Goal: Information Seeking & Learning: Learn about a topic

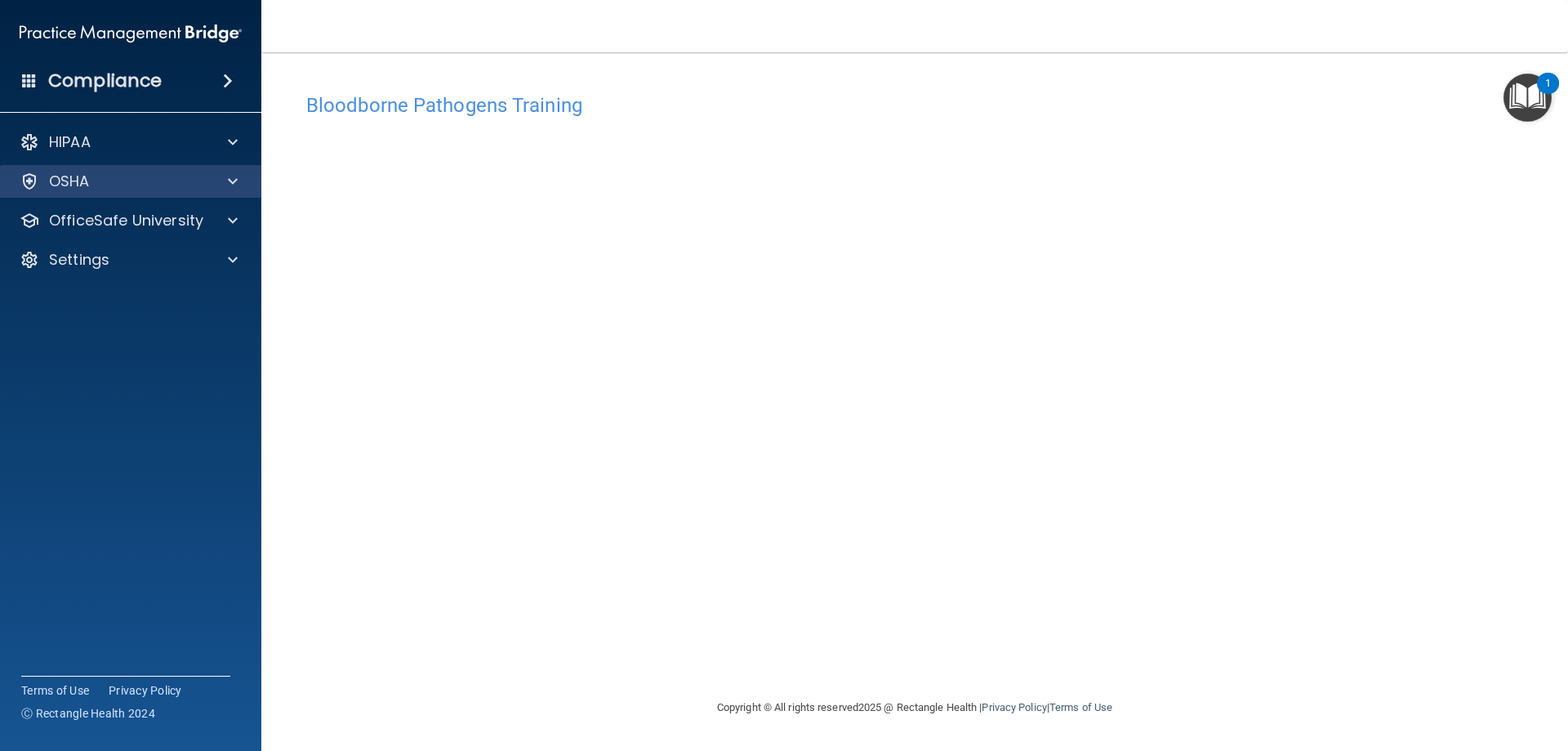
click at [133, 194] on div "OSHA" at bounding box center [131, 181] width 262 height 33
click at [235, 183] on span at bounding box center [233, 182] width 10 height 20
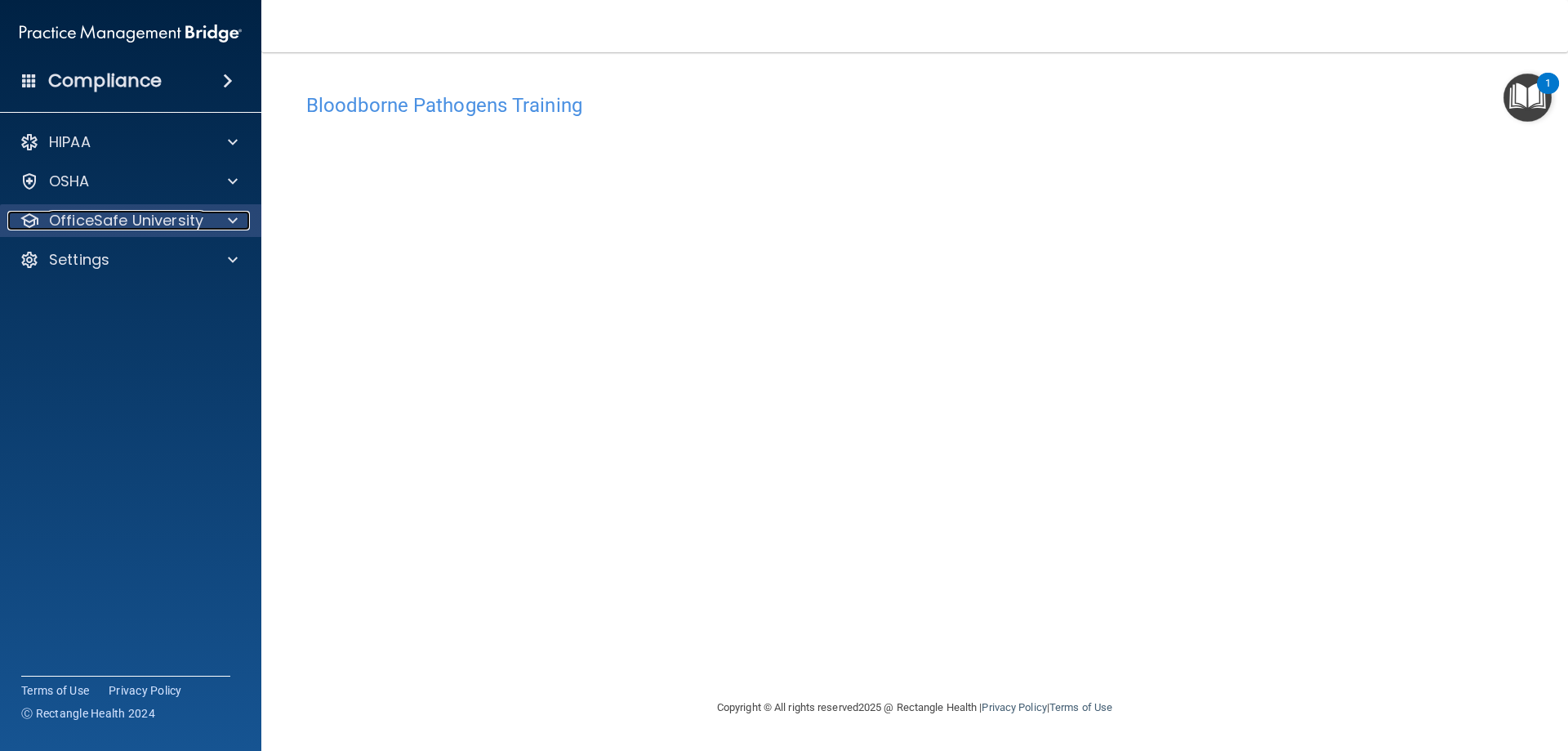
click at [234, 213] on span at bounding box center [233, 221] width 10 height 20
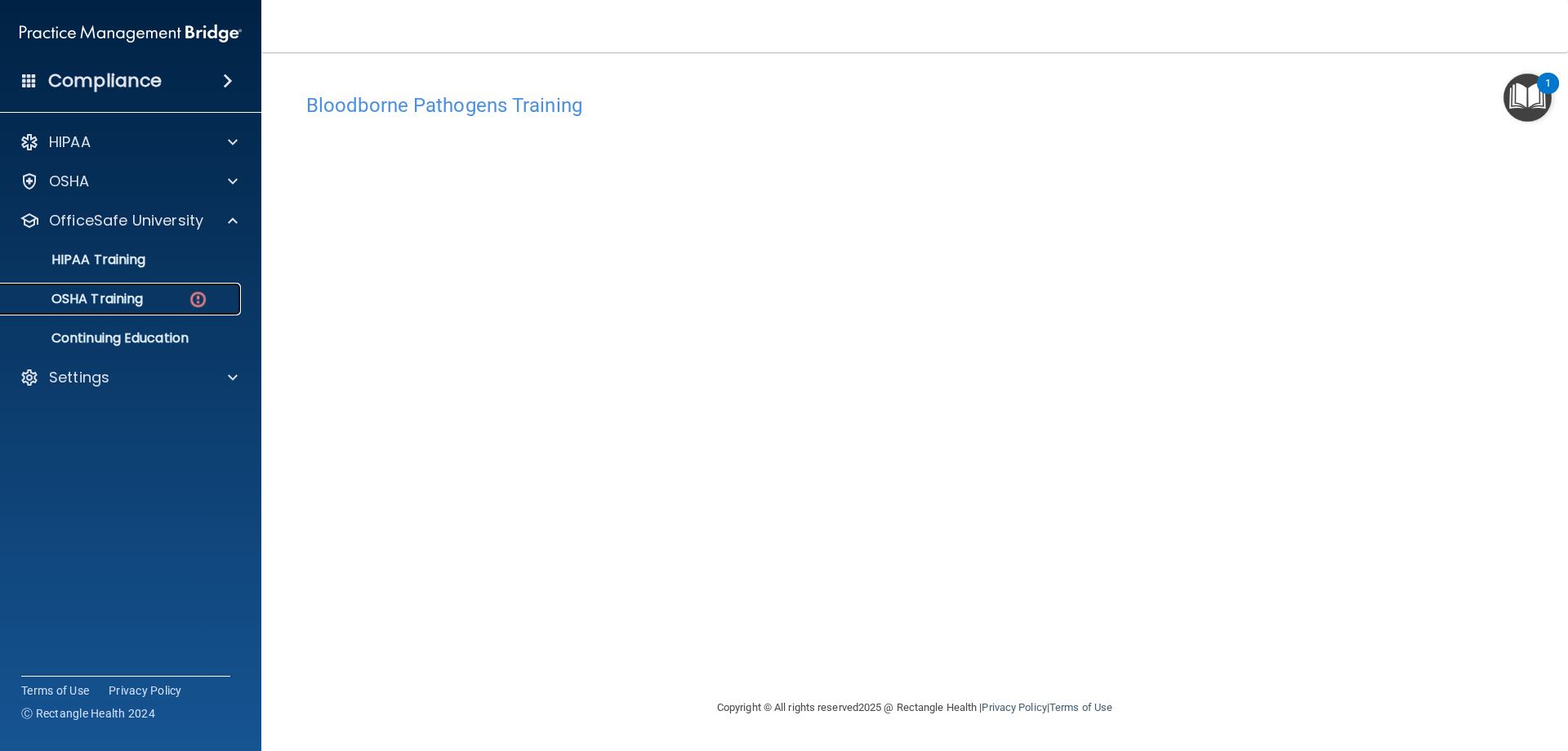
click at [173, 292] on div "OSHA Training" at bounding box center [122, 300] width 223 height 17
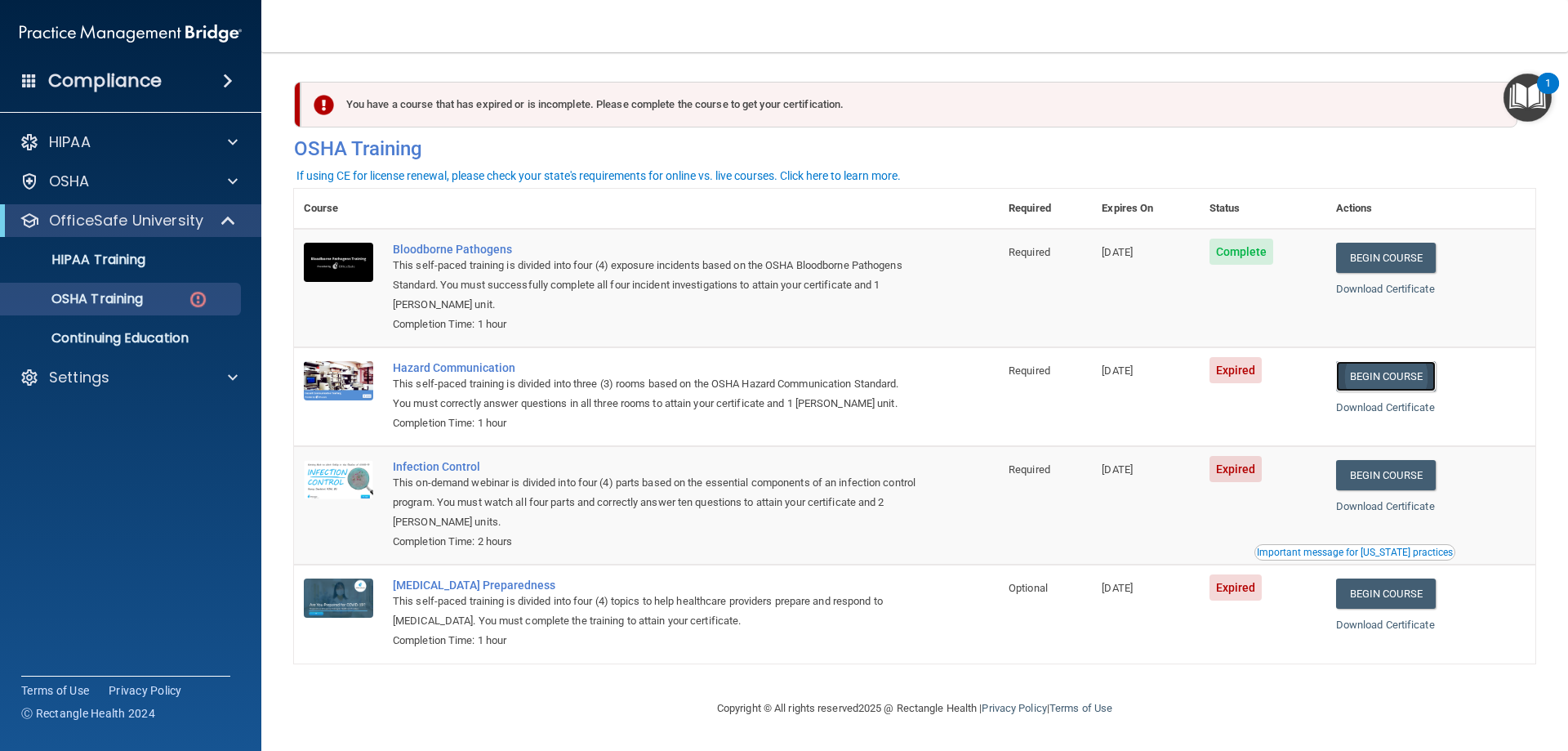
click at [1410, 379] on link "Begin Course" at bounding box center [1385, 376] width 99 height 30
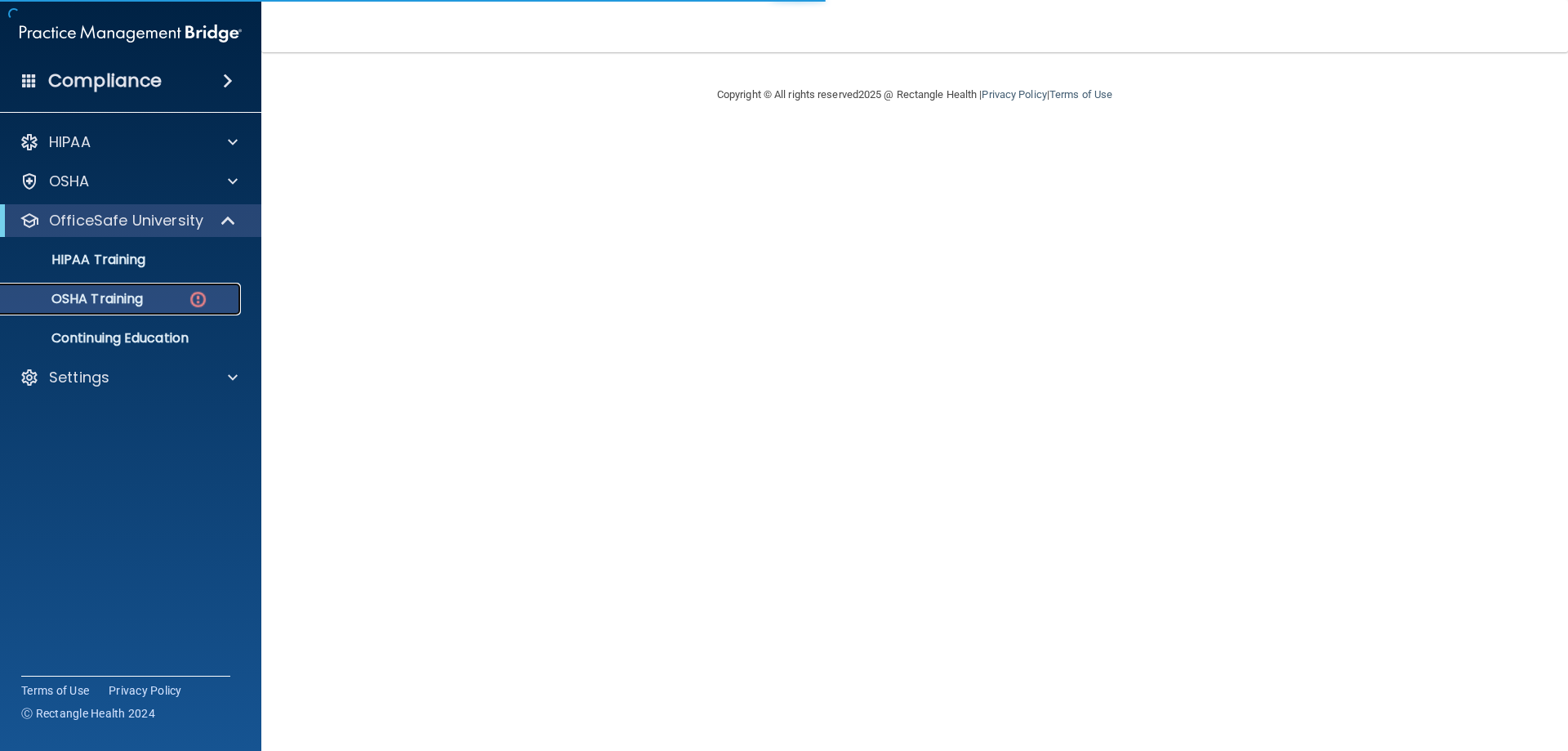
click at [99, 305] on p "OSHA Training" at bounding box center [77, 300] width 133 height 17
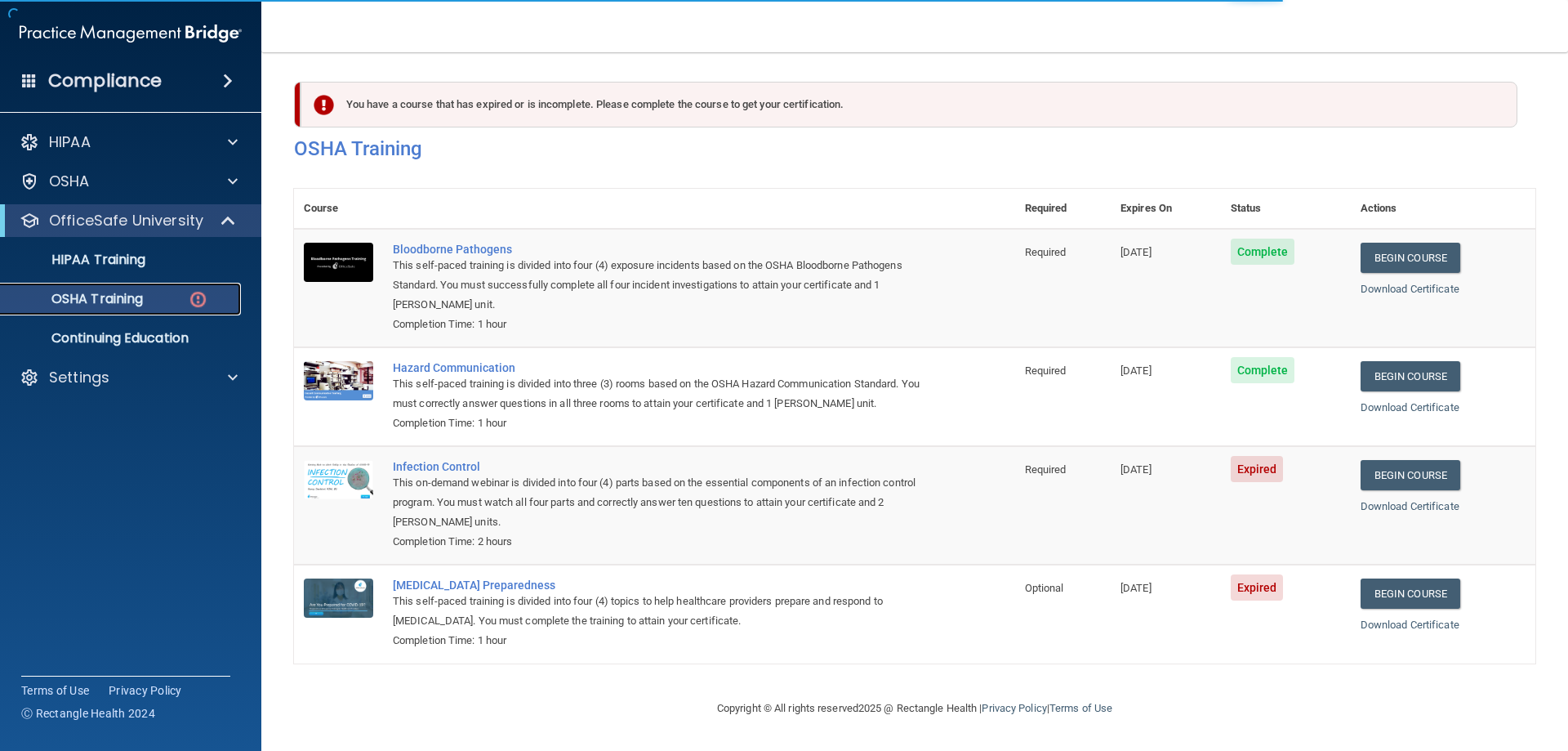
scroll to position [1, 0]
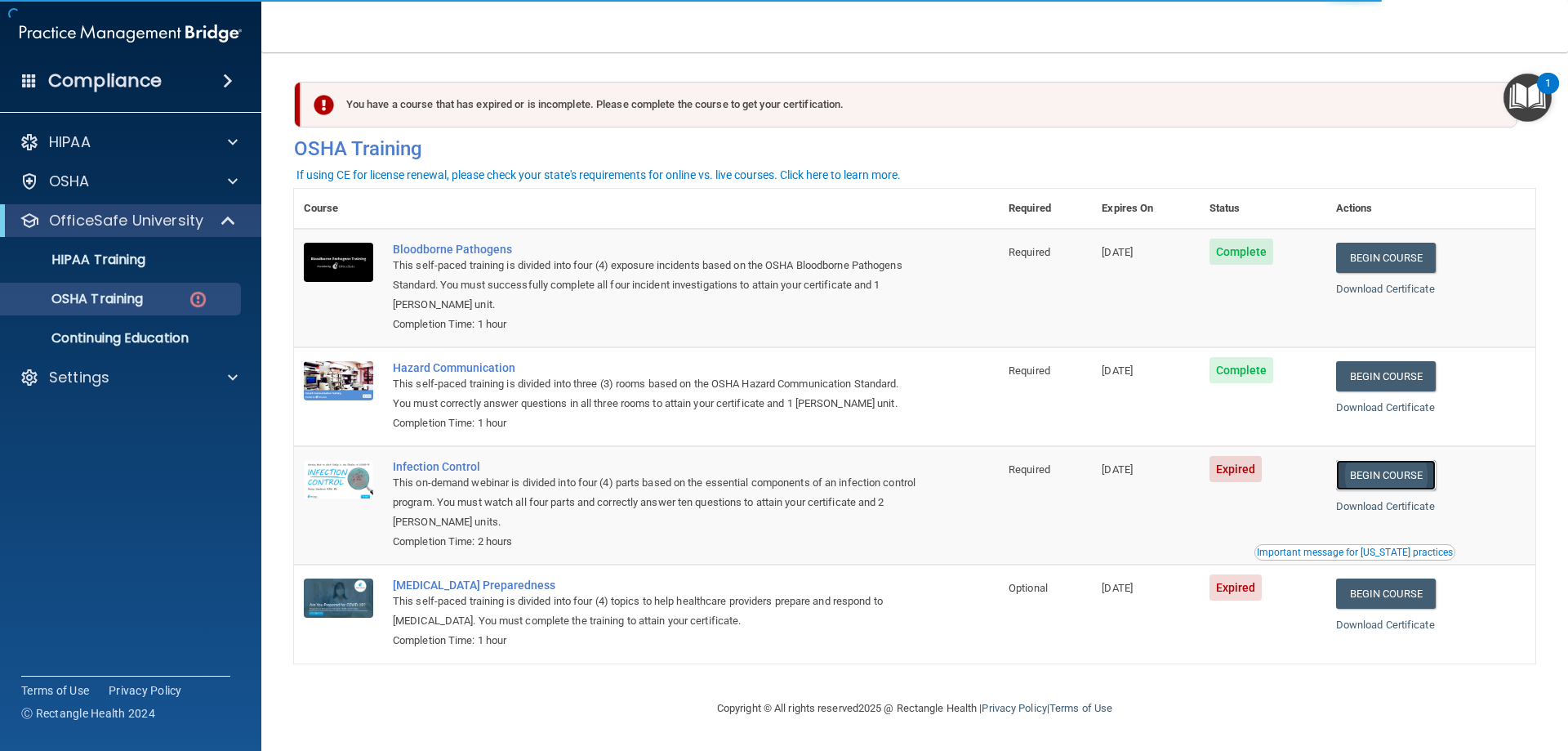
click at [1403, 479] on link "Begin Course" at bounding box center [1385, 475] width 99 height 30
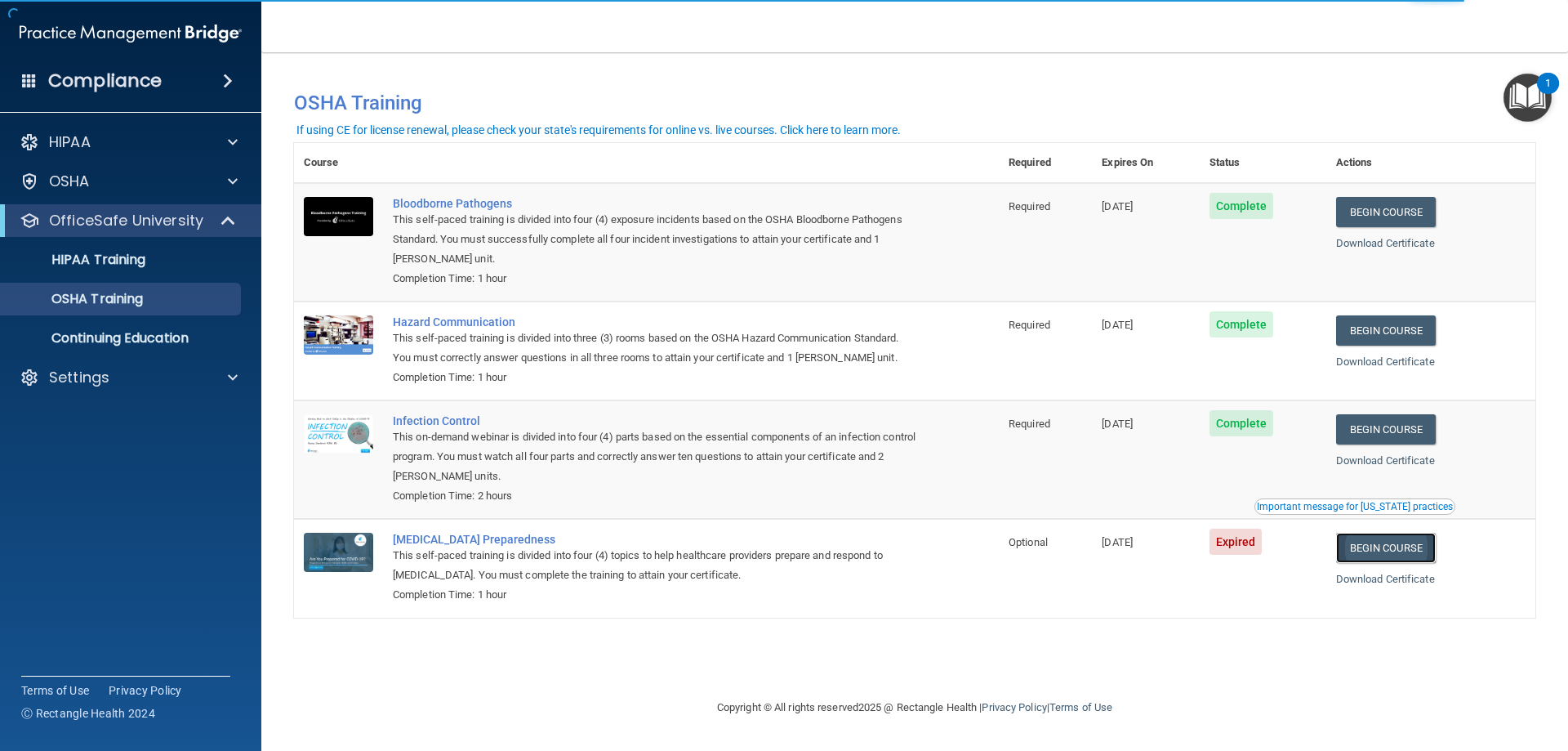
click at [1408, 552] on link "Begin Course" at bounding box center [1385, 547] width 99 height 30
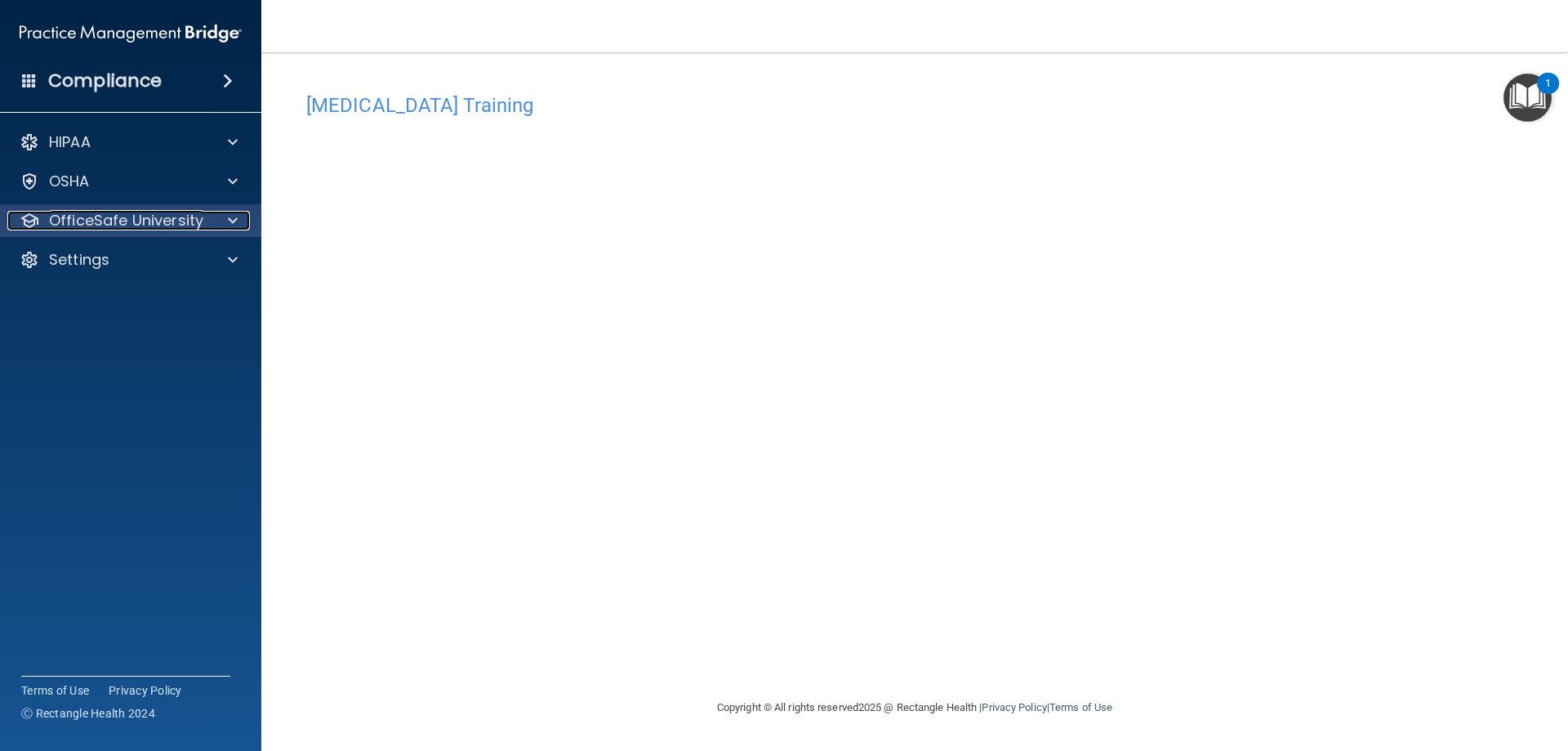
click at [104, 220] on p "OfficeSafe University" at bounding box center [126, 221] width 154 height 20
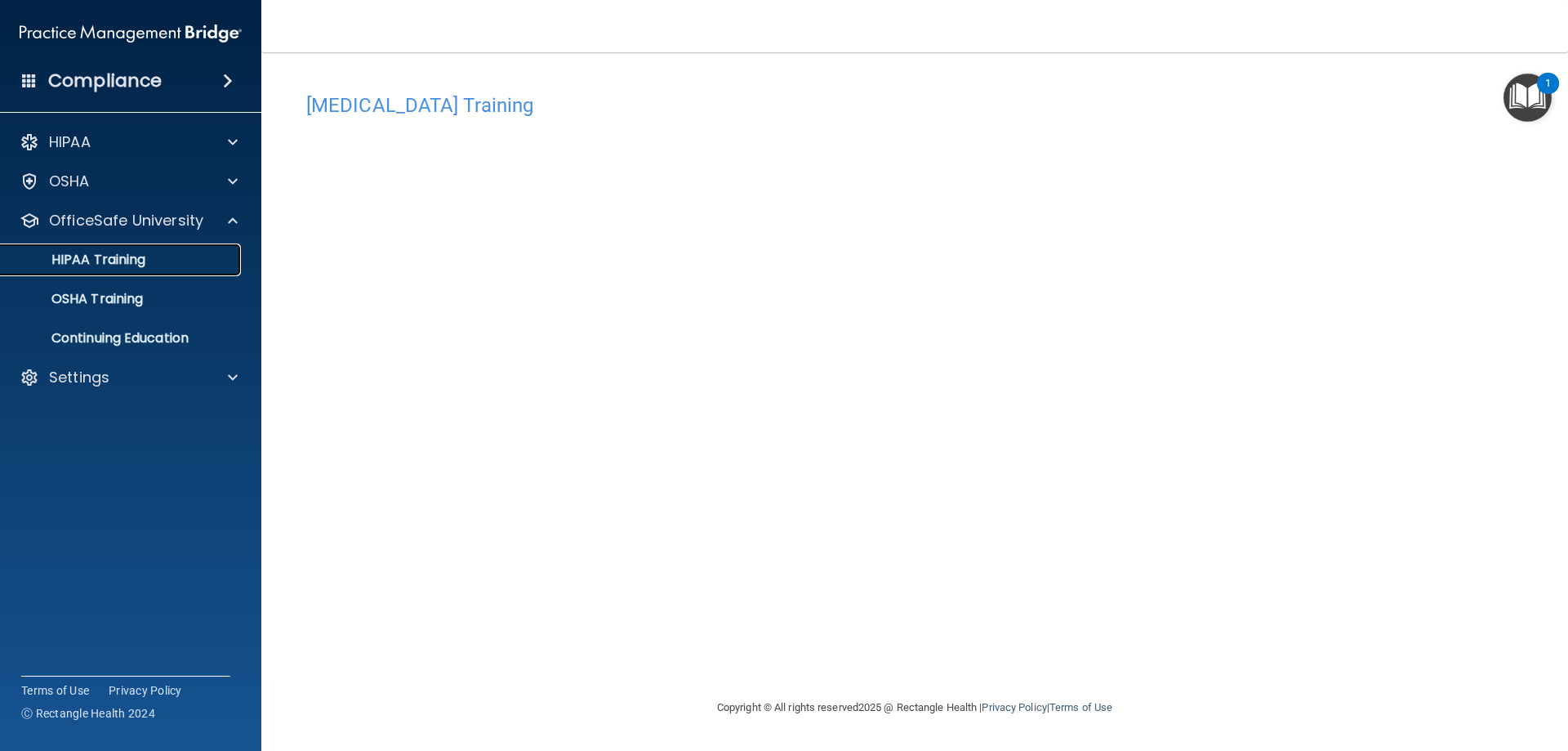
click at [113, 266] on p "HIPAA Training" at bounding box center [78, 260] width 135 height 17
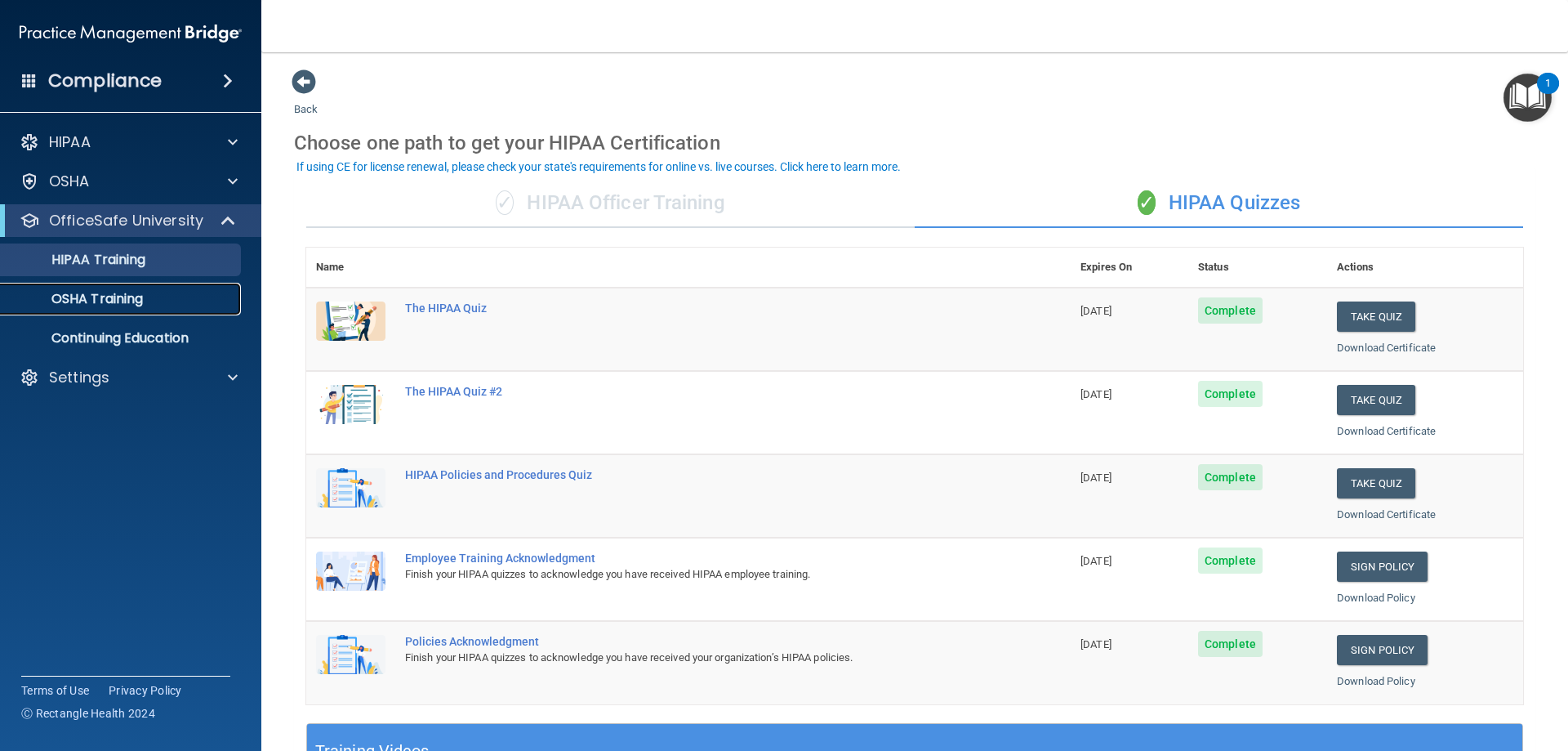
click at [105, 297] on p "OSHA Training" at bounding box center [77, 300] width 133 height 17
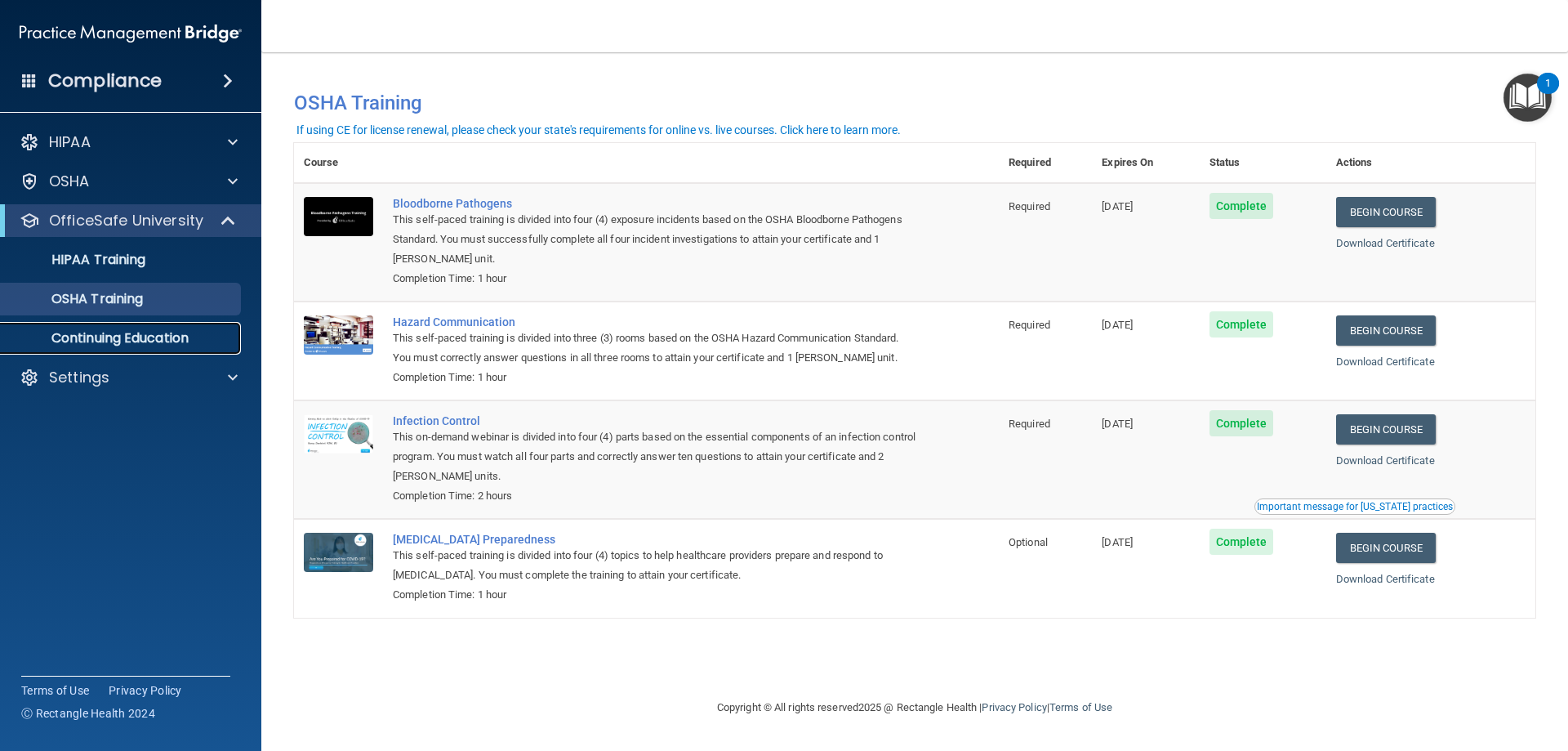
click at [120, 330] on p "Continuing Education" at bounding box center [122, 339] width 223 height 17
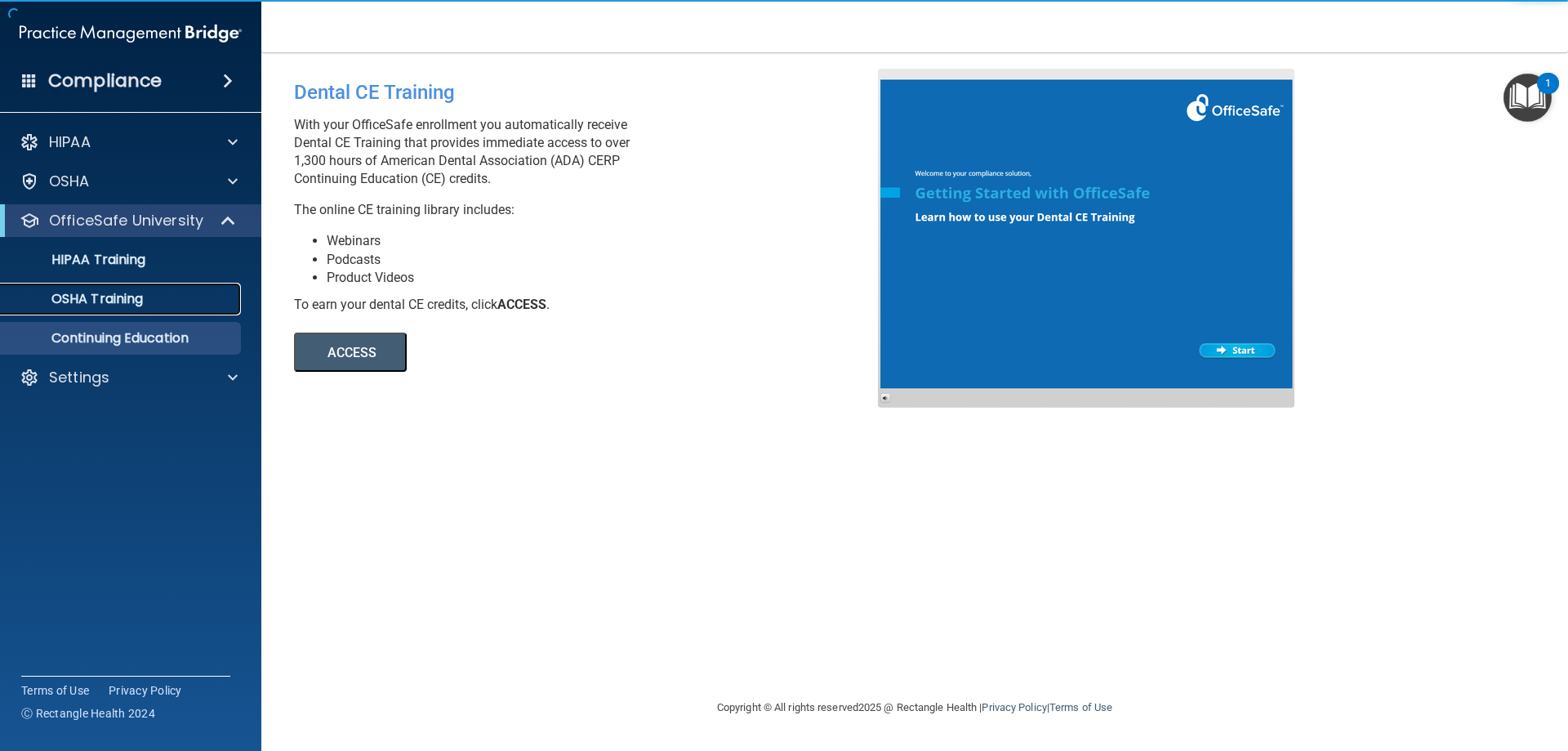
click at [111, 297] on p "OSHA Training" at bounding box center [77, 300] width 133 height 17
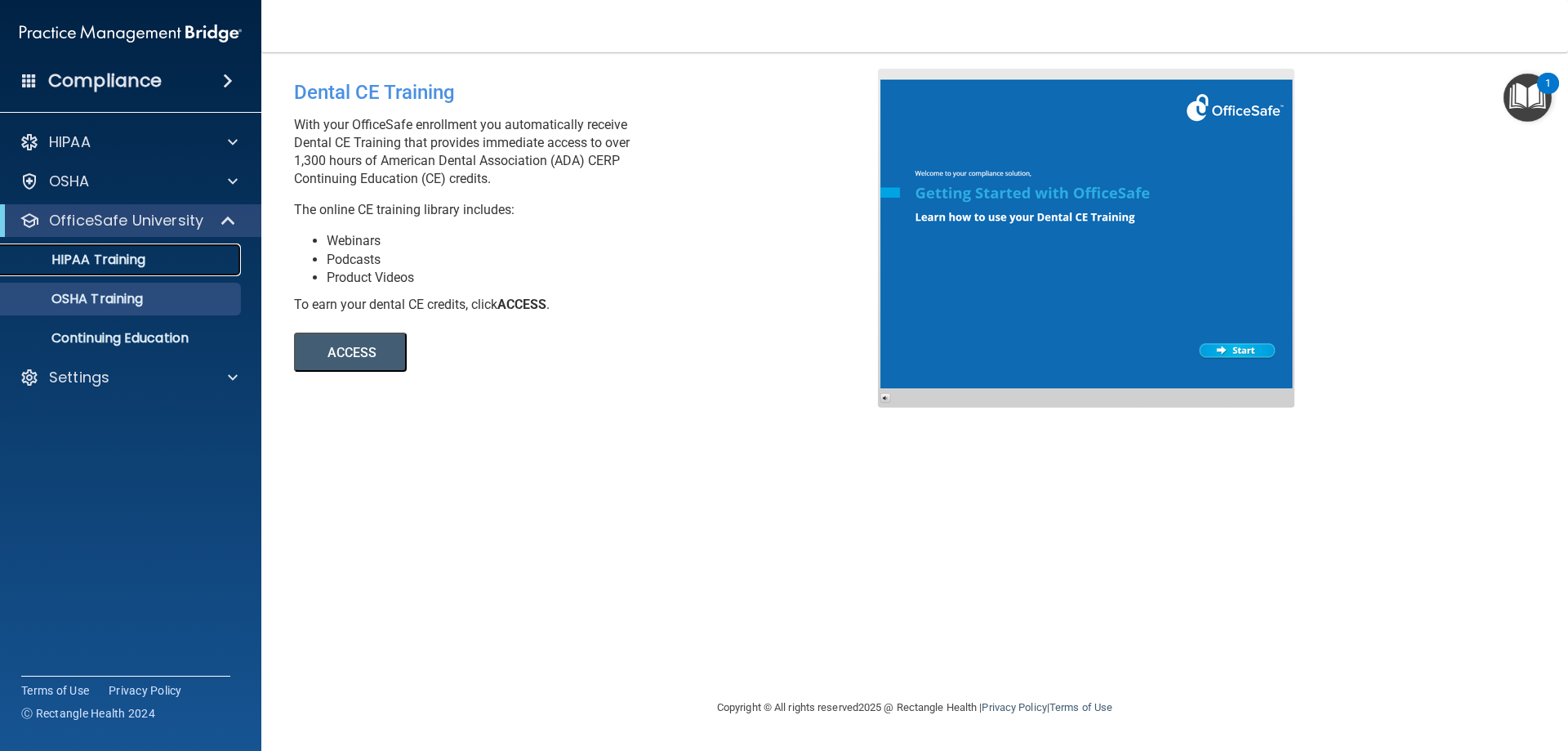
click at [124, 255] on p "HIPAA Training" at bounding box center [78, 260] width 135 height 17
